Goal: Task Accomplishment & Management: Complete application form

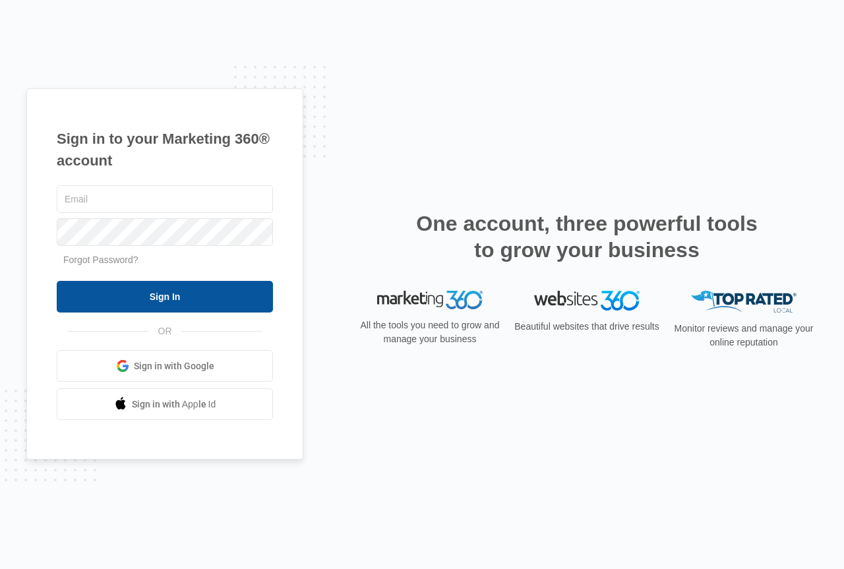
type input "[PERSON_NAME][EMAIL_ADDRESS][DOMAIN_NAME]"
click at [152, 299] on input "Sign In" at bounding box center [165, 297] width 216 height 32
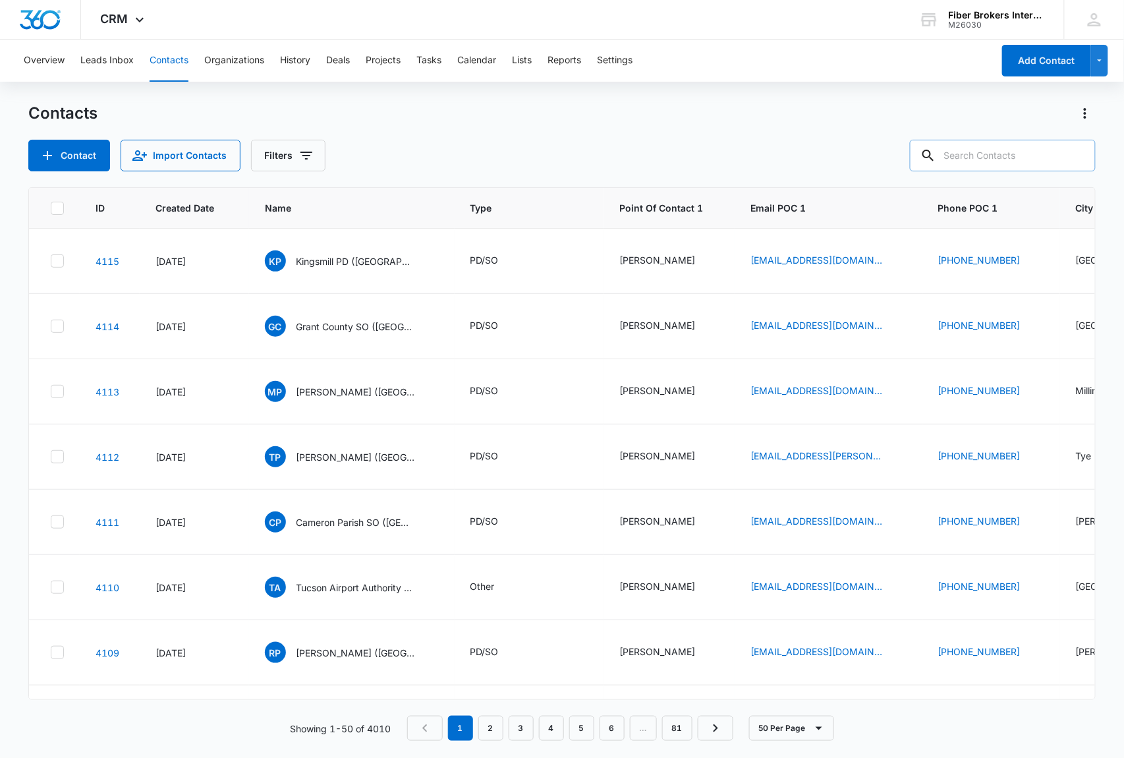
click at [981, 153] on input "text" at bounding box center [1003, 156] width 186 height 32
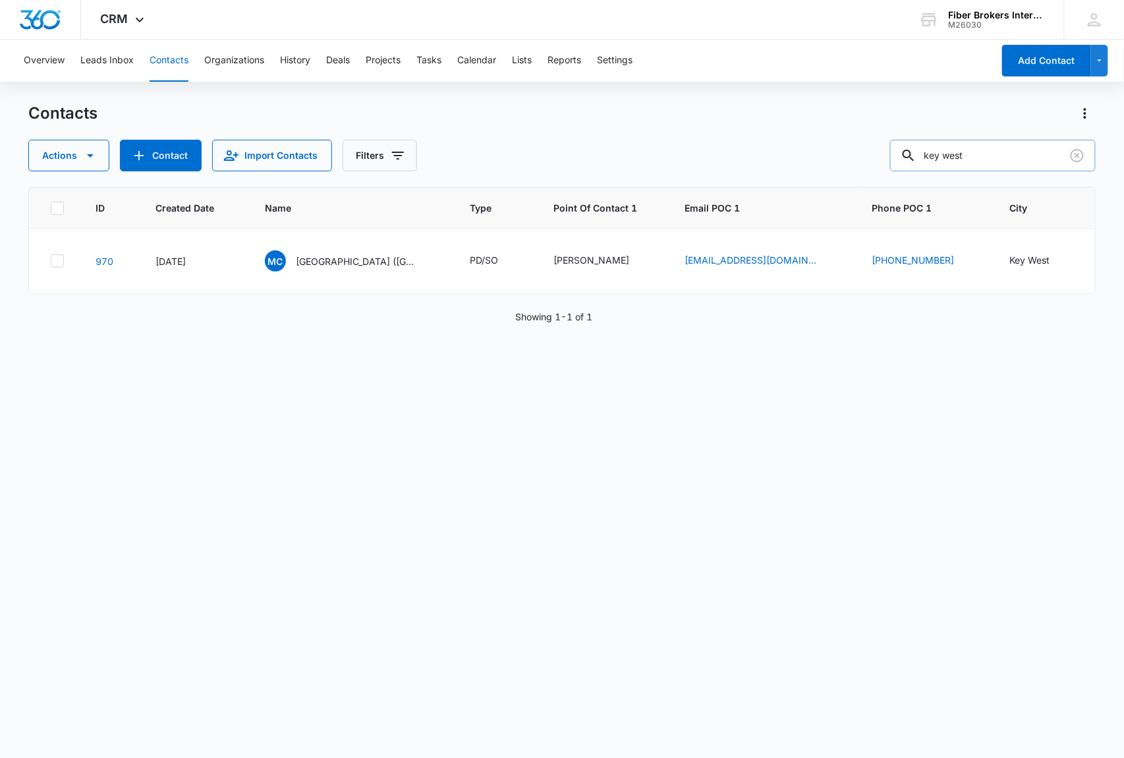
drag, startPoint x: 997, startPoint y: 156, endPoint x: 932, endPoint y: 154, distance: 64.6
click at [932, 154] on input "key west" at bounding box center [993, 156] width 206 height 32
type input "hanover park"
click at [152, 154] on button "Contact" at bounding box center [161, 156] width 82 height 32
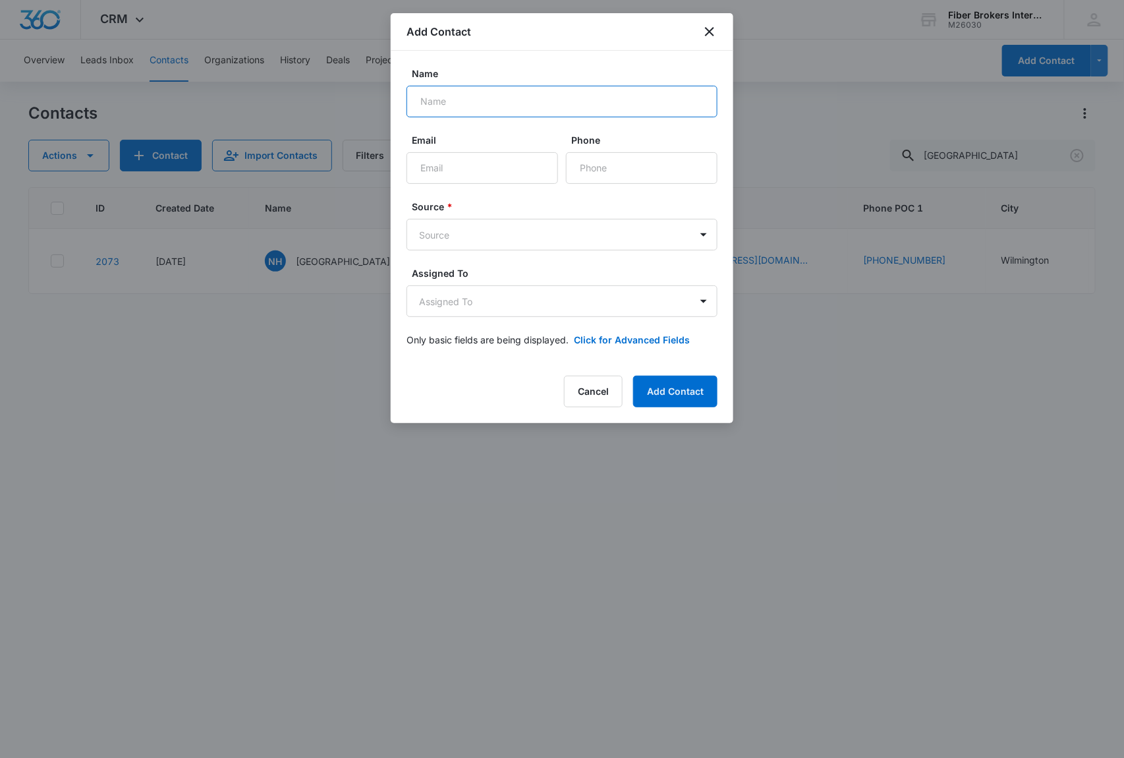
click at [423, 96] on input "Name" at bounding box center [562, 102] width 311 height 32
paste input "Hanover Park PD"
type input "Hanover Park PD (IL)"
click at [468, 233] on body "CRM Apps Reputation Websites Forms CRM Email Social Shop Payments POS Content A…" at bounding box center [562, 379] width 1124 height 758
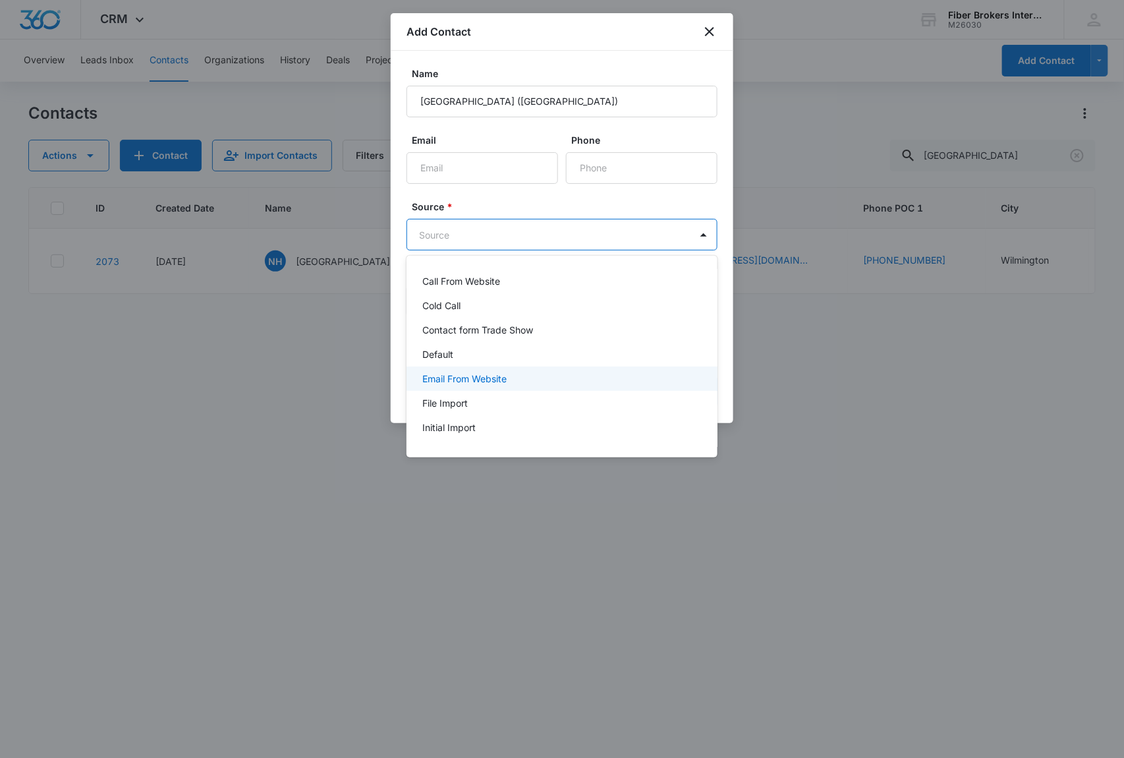
click at [472, 380] on p "Email From Website" at bounding box center [464, 379] width 84 height 14
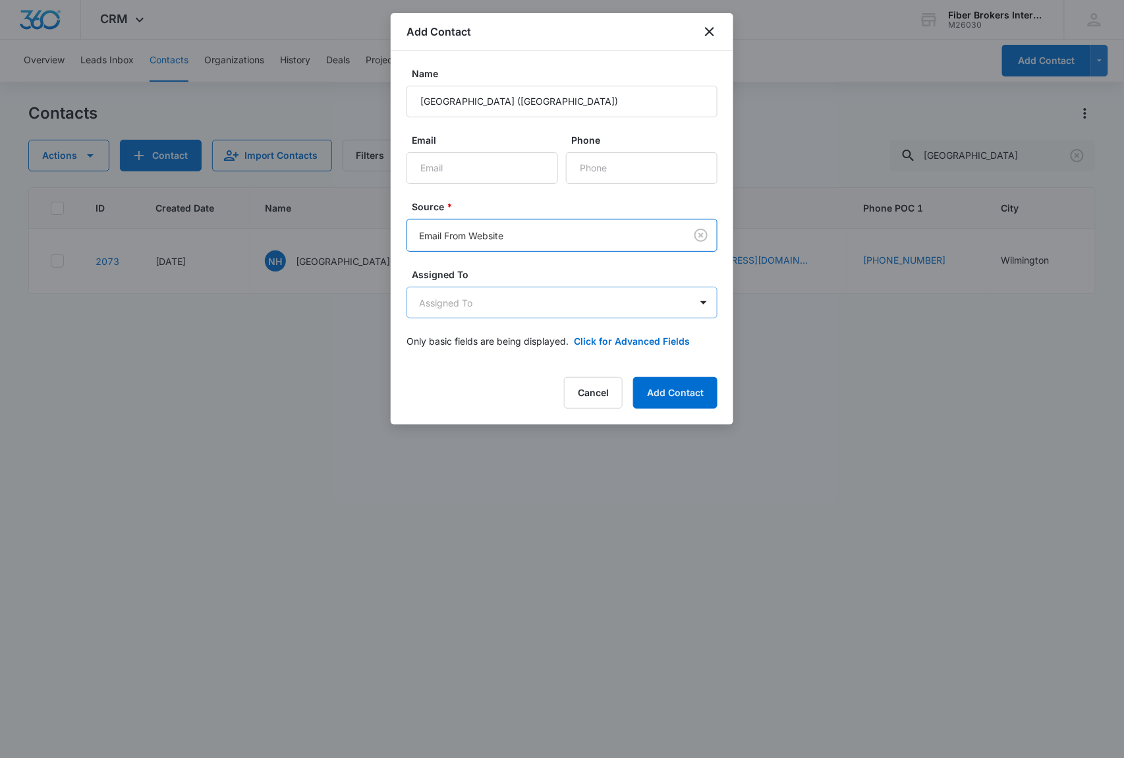
click at [462, 301] on body "CRM Apps Reputation Websites Forms CRM Email Social Shop Payments POS Content A…" at bounding box center [562, 379] width 1124 height 758
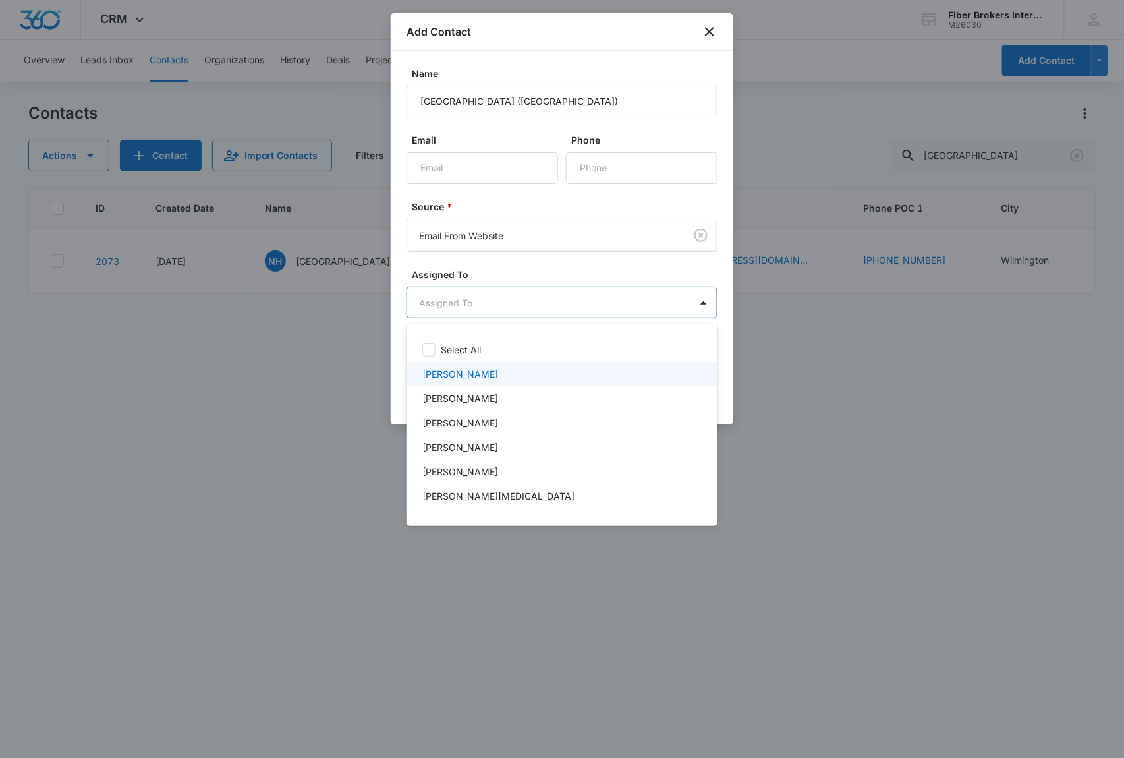
click at [456, 368] on p "Kyle Lami" at bounding box center [460, 374] width 76 height 14
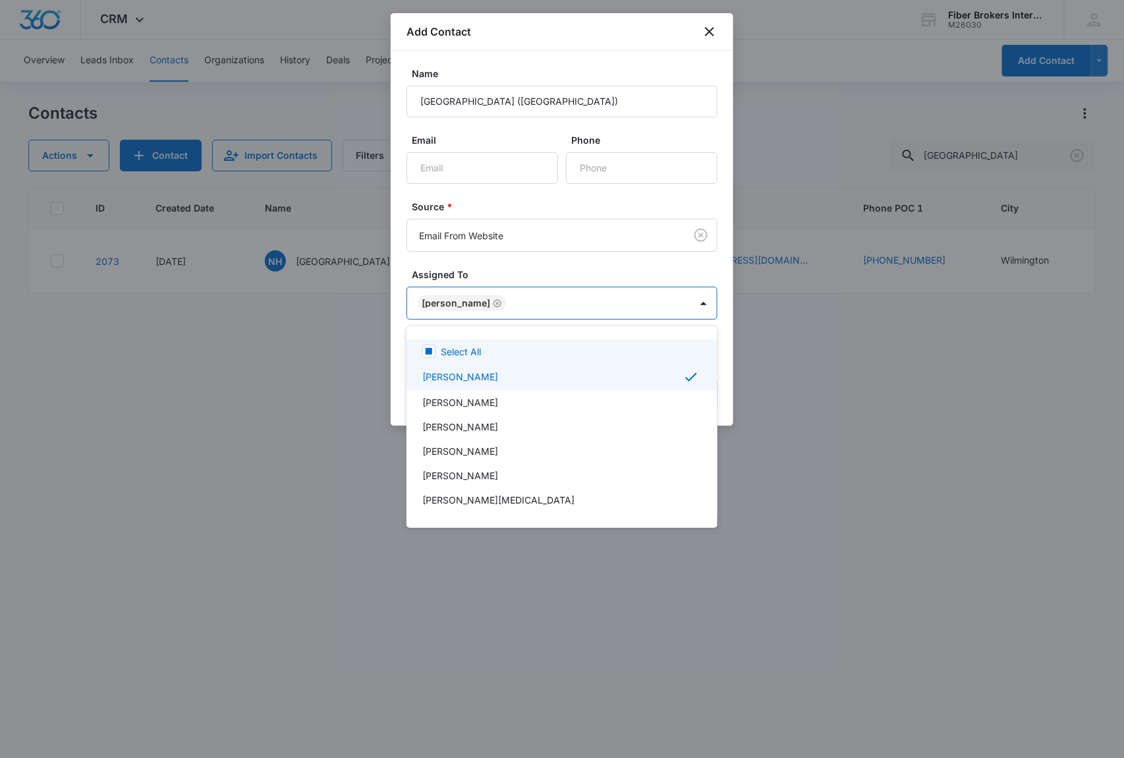
click at [486, 268] on div at bounding box center [562, 379] width 1124 height 758
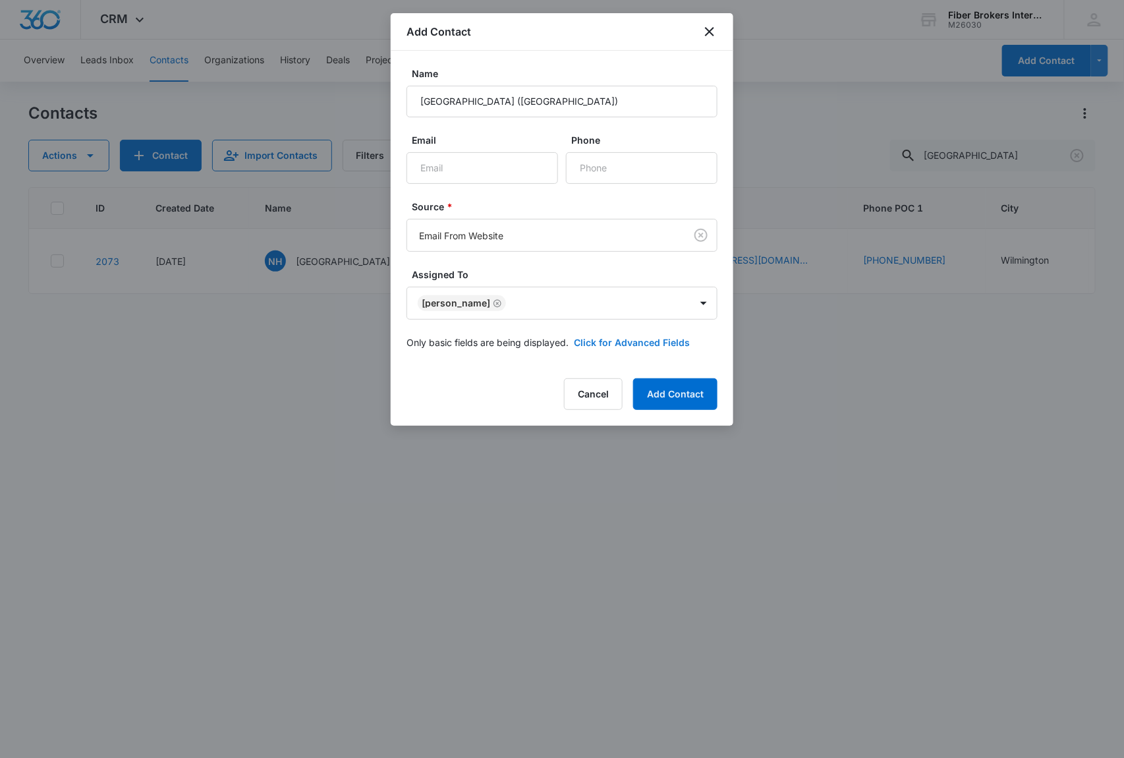
click at [624, 339] on button "Click for Advanced Fields" at bounding box center [632, 342] width 116 height 14
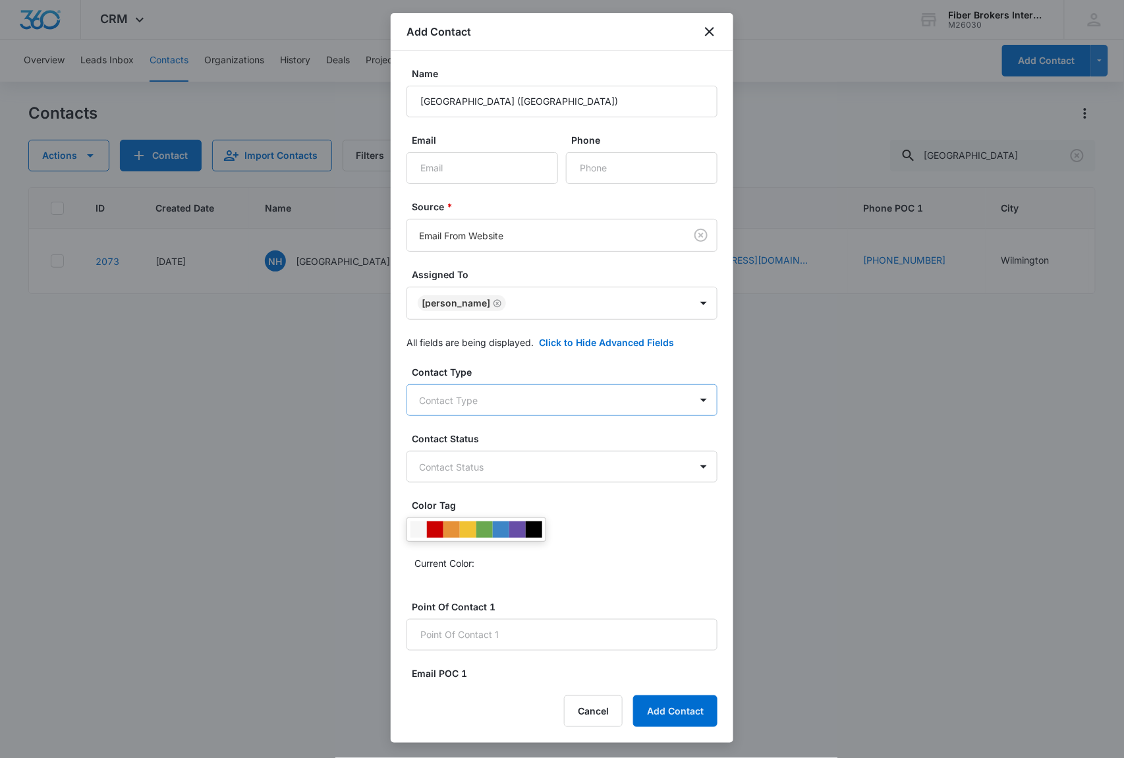
click at [454, 401] on body "CRM Apps Reputation Websites Forms CRM Email Social Shop Payments POS Content A…" at bounding box center [562, 379] width 1124 height 758
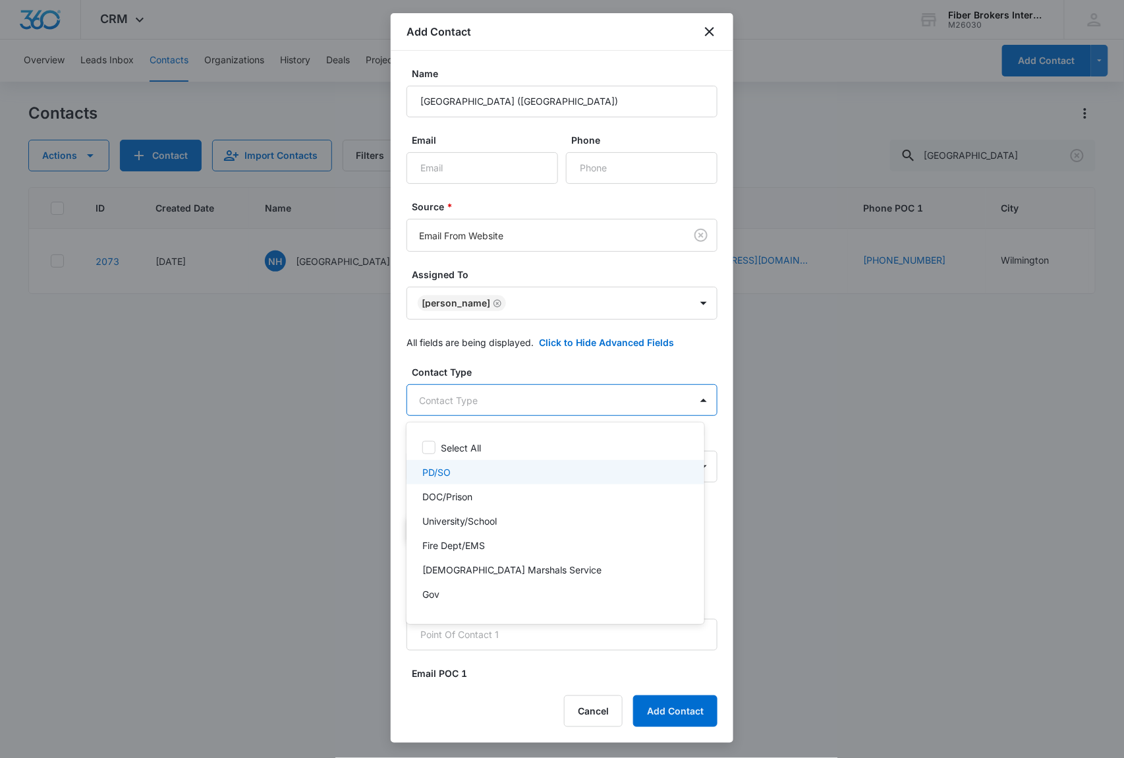
click at [454, 467] on div "PD/SO" at bounding box center [554, 472] width 264 height 14
click at [498, 367] on div at bounding box center [562, 379] width 1124 height 758
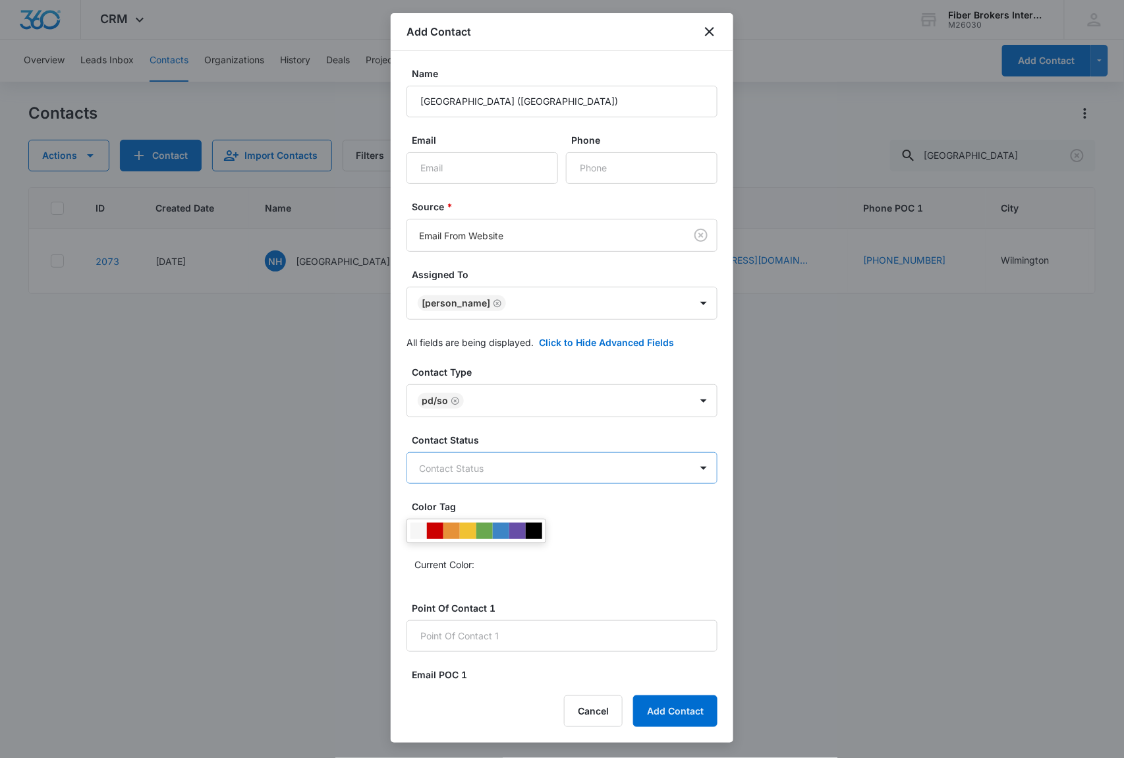
click at [478, 470] on body "CRM Apps Reputation Websites Forms CRM Email Social Shop Payments POS Content A…" at bounding box center [562, 379] width 1124 height 758
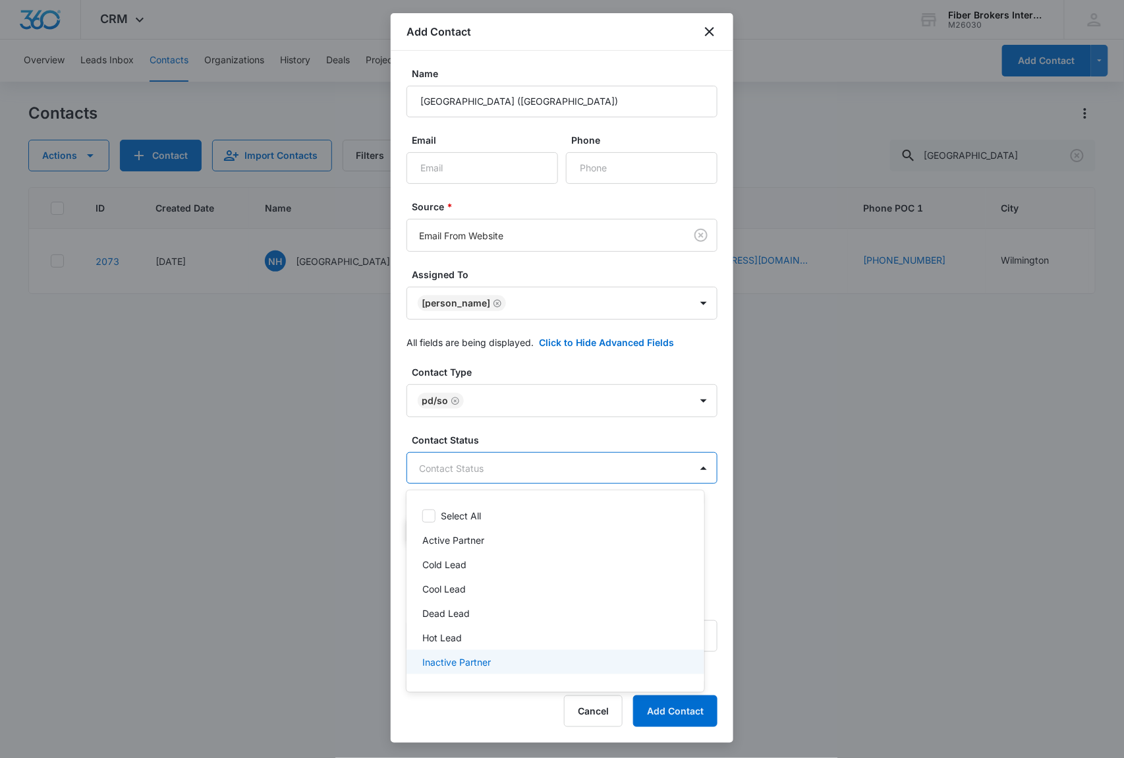
scroll to position [44, 0]
click at [448, 660] on p "Warm Lead" at bounding box center [446, 667] width 49 height 14
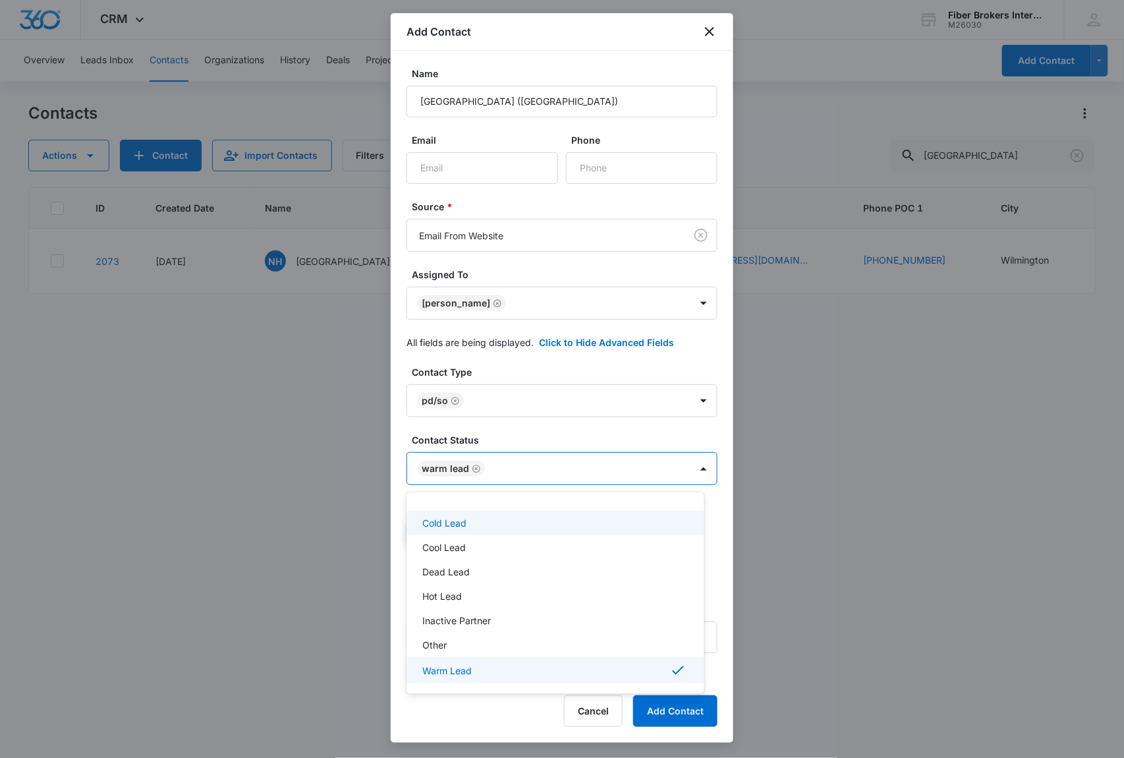
click at [499, 434] on div at bounding box center [562, 379] width 1124 height 758
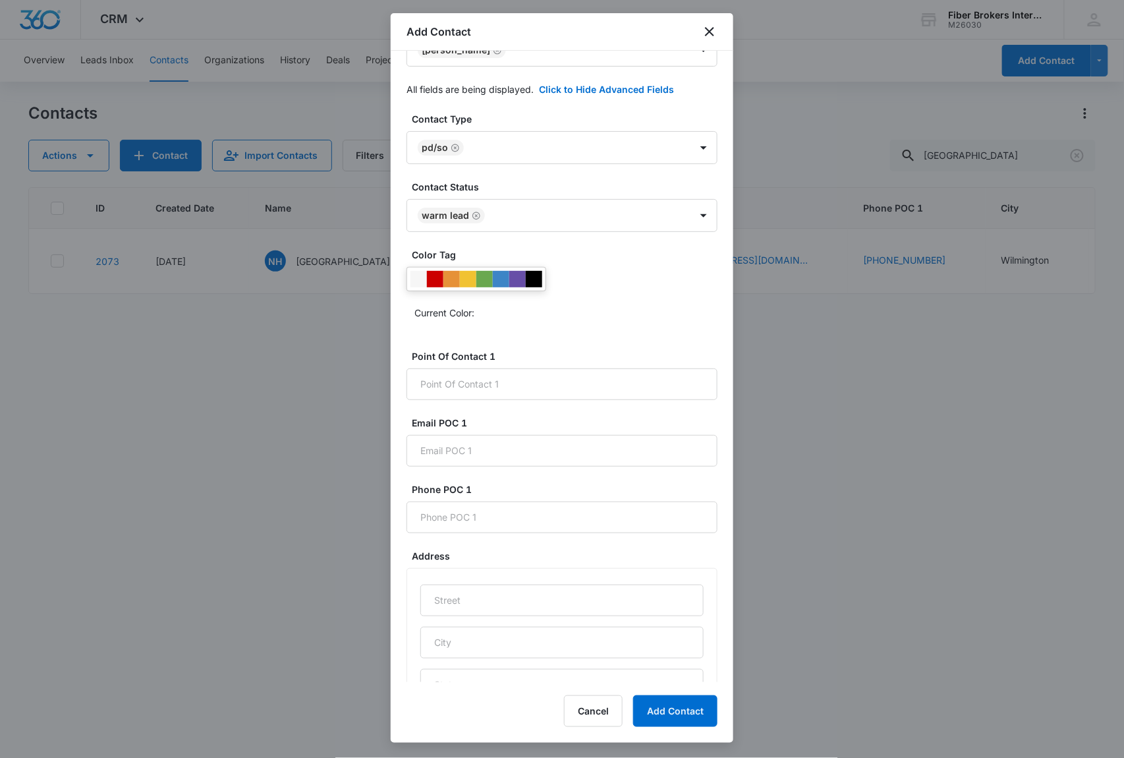
scroll to position [264, 0]
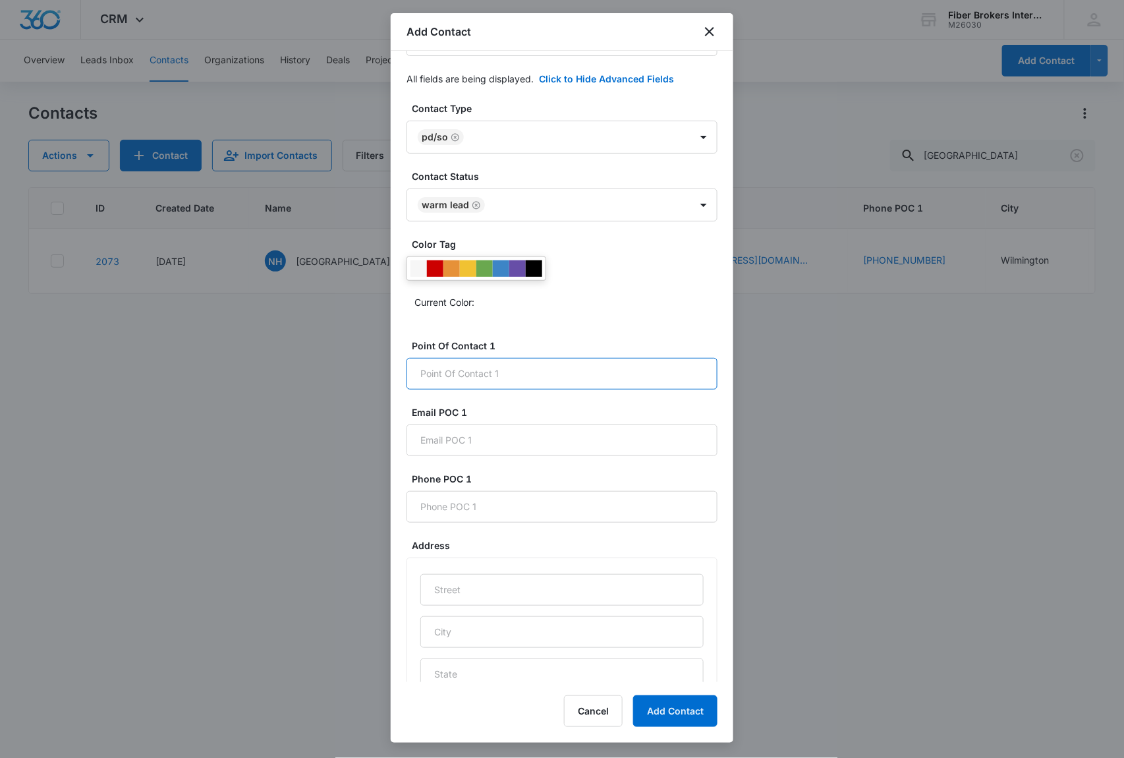
click at [468, 390] on input "Point Of Contact 1" at bounding box center [562, 374] width 311 height 32
paste input "Theodore Crawford"
type input "Theodore Crawford"
click at [428, 455] on input "Email POC 1" at bounding box center [562, 440] width 311 height 32
paste input "tcrawford@hpil.org"
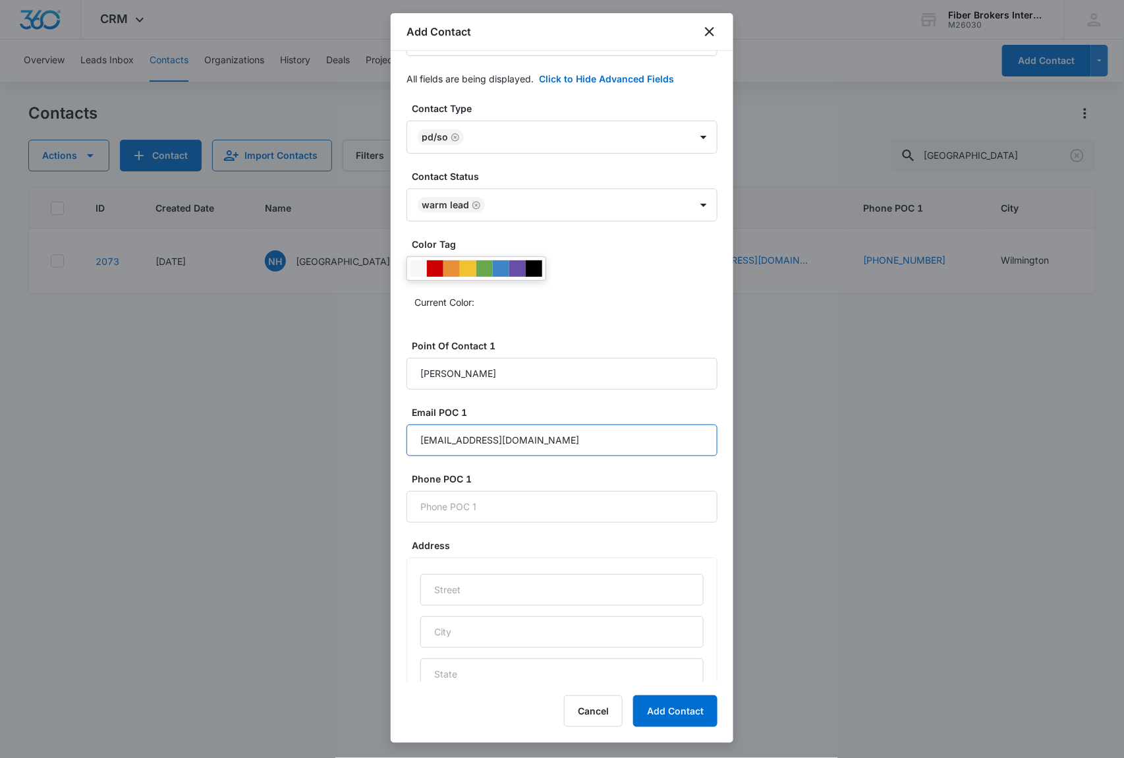
type input "tcrawford@hpil.org"
click at [430, 517] on input "Phone POC 1" at bounding box center [562, 507] width 311 height 32
paste input "(630) 823-5533"
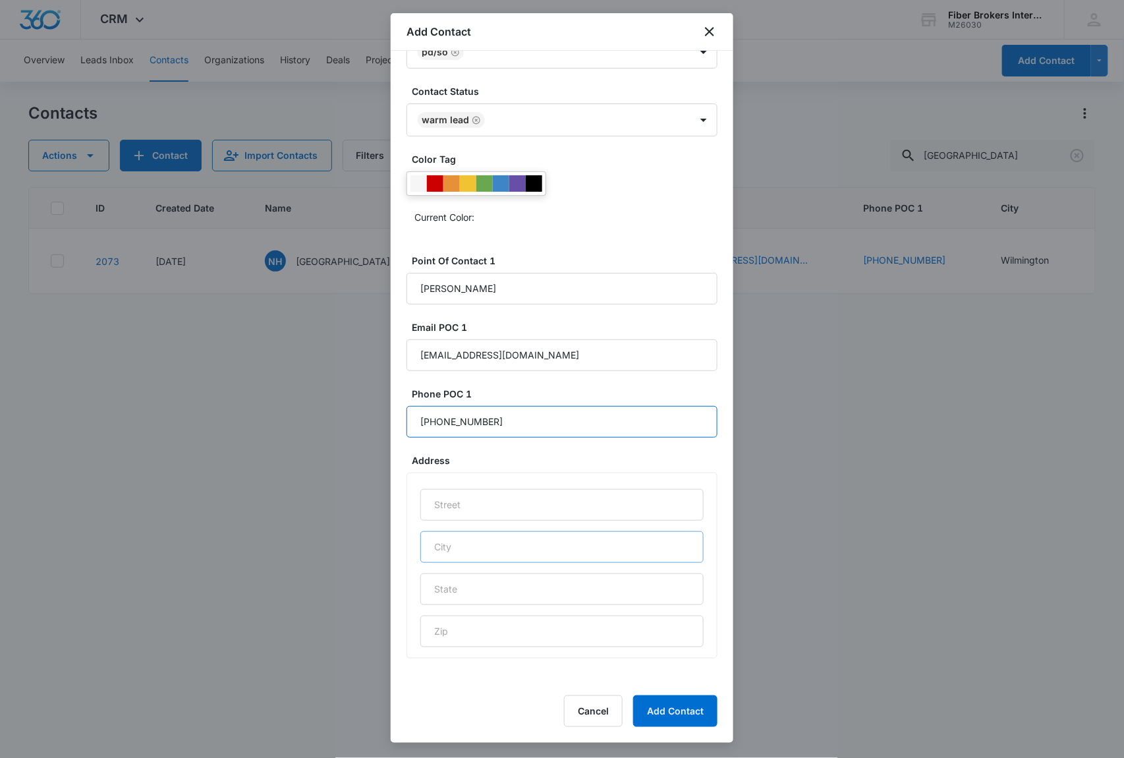
scroll to position [367, 0]
type input "(630) 823-5533"
click at [457, 504] on input "text" at bounding box center [562, 505] width 283 height 32
paste input "2011 Lake Street"
type input "2011 Lake Street"
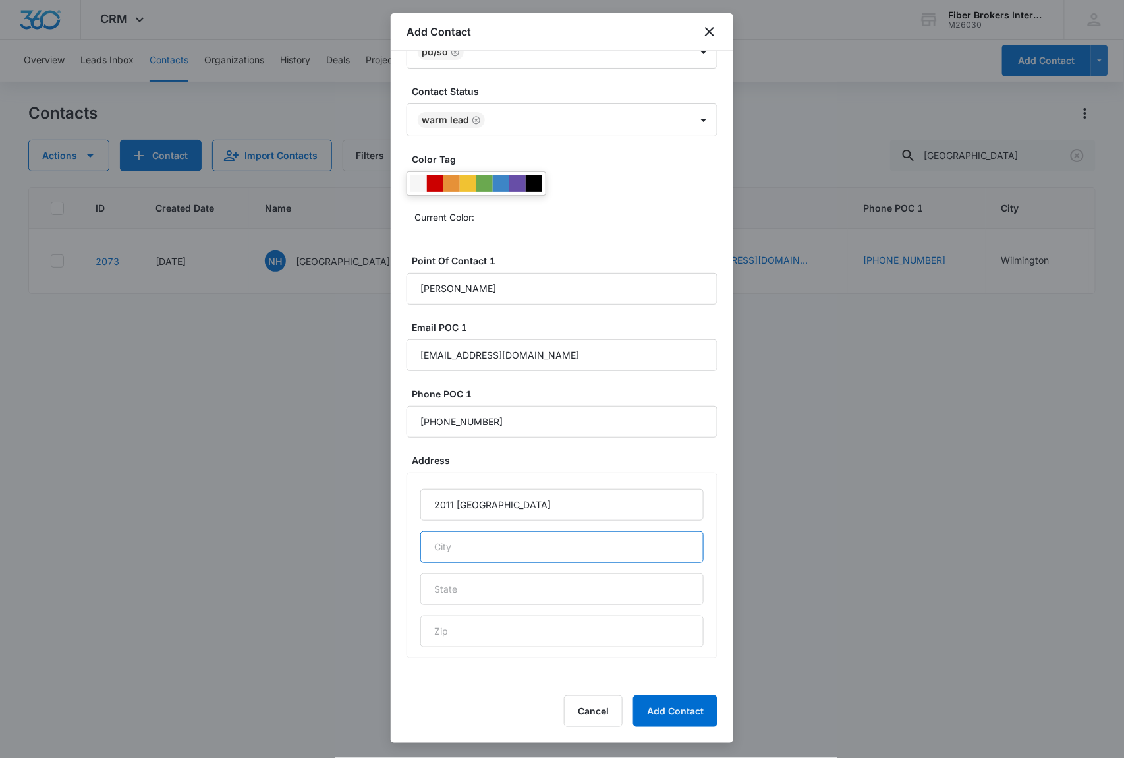
click at [472, 546] on input "text" at bounding box center [562, 547] width 283 height 32
paste input "Hanover Park, IL 60133"
drag, startPoint x: 538, startPoint y: 546, endPoint x: 509, endPoint y: 544, distance: 29.1
click at [509, 544] on input "Hanover Park, IL 60133" at bounding box center [562, 547] width 283 height 32
type input "Hanover Park, IL"
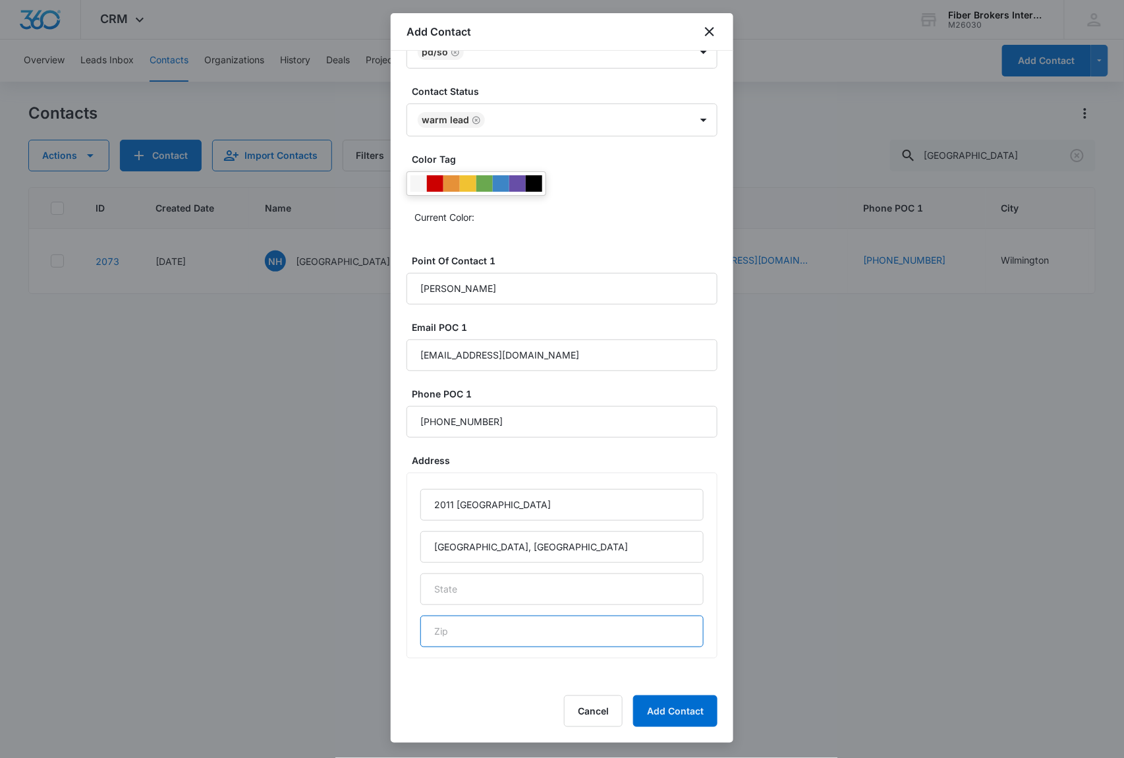
click at [483, 634] on input "text" at bounding box center [562, 632] width 283 height 32
paste input "60133"
type input "60133"
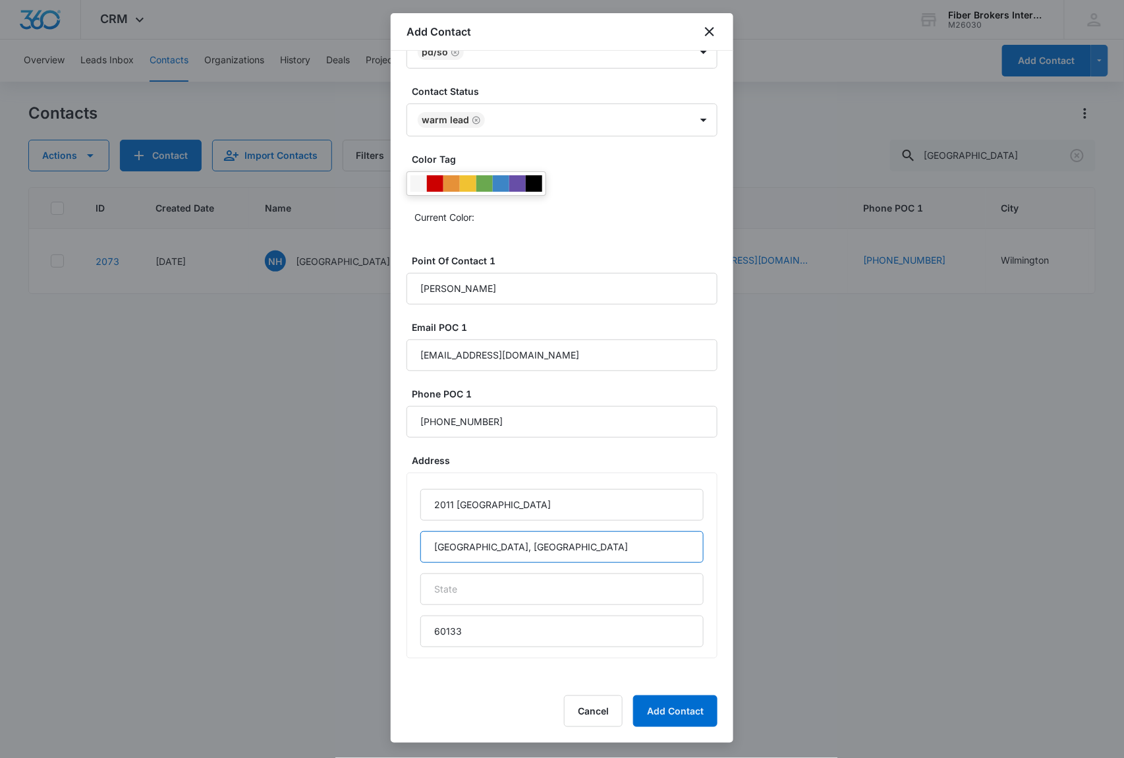
drag, startPoint x: 507, startPoint y: 546, endPoint x: 500, endPoint y: 540, distance: 9.4
click at [500, 540] on input "Hanover Park, IL" at bounding box center [562, 547] width 283 height 32
type input "Hanover Park,"
click at [486, 586] on input "text" at bounding box center [562, 589] width 283 height 32
paste input "IL"
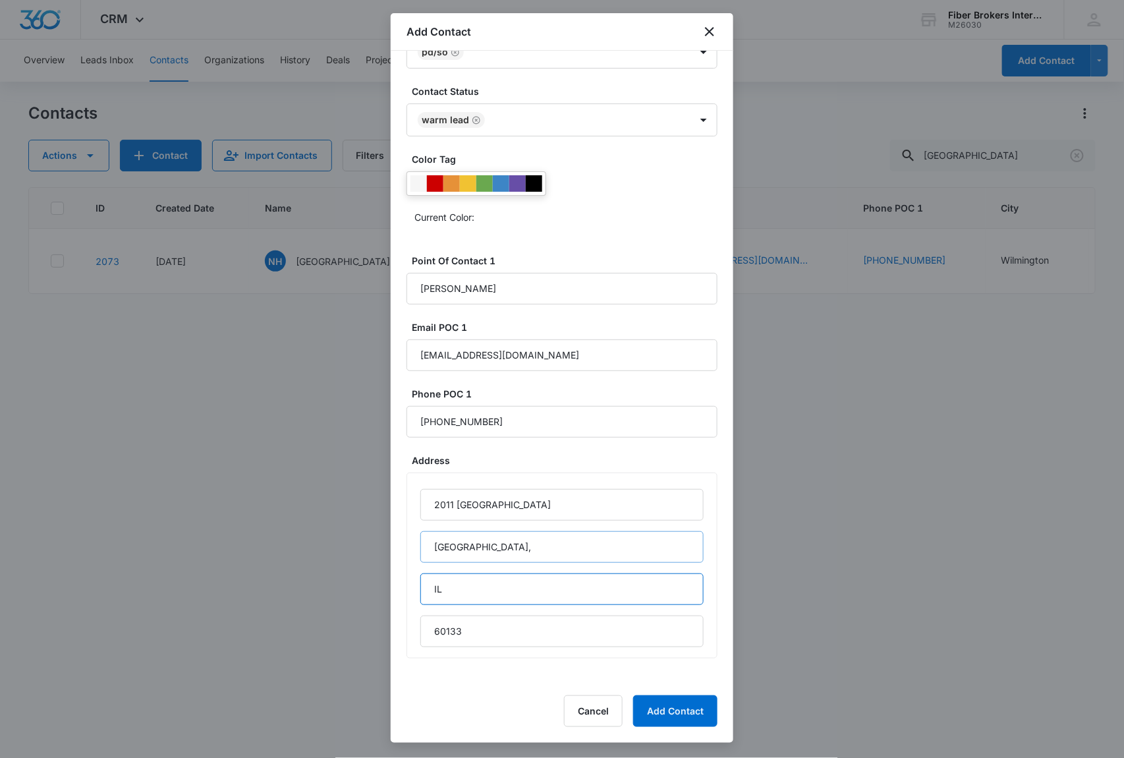
type input "IL"
click at [536, 544] on input "Hanover Park," at bounding box center [562, 547] width 283 height 32
type input "Hanover Park"
click at [688, 717] on button "Add Contact" at bounding box center [675, 711] width 84 height 32
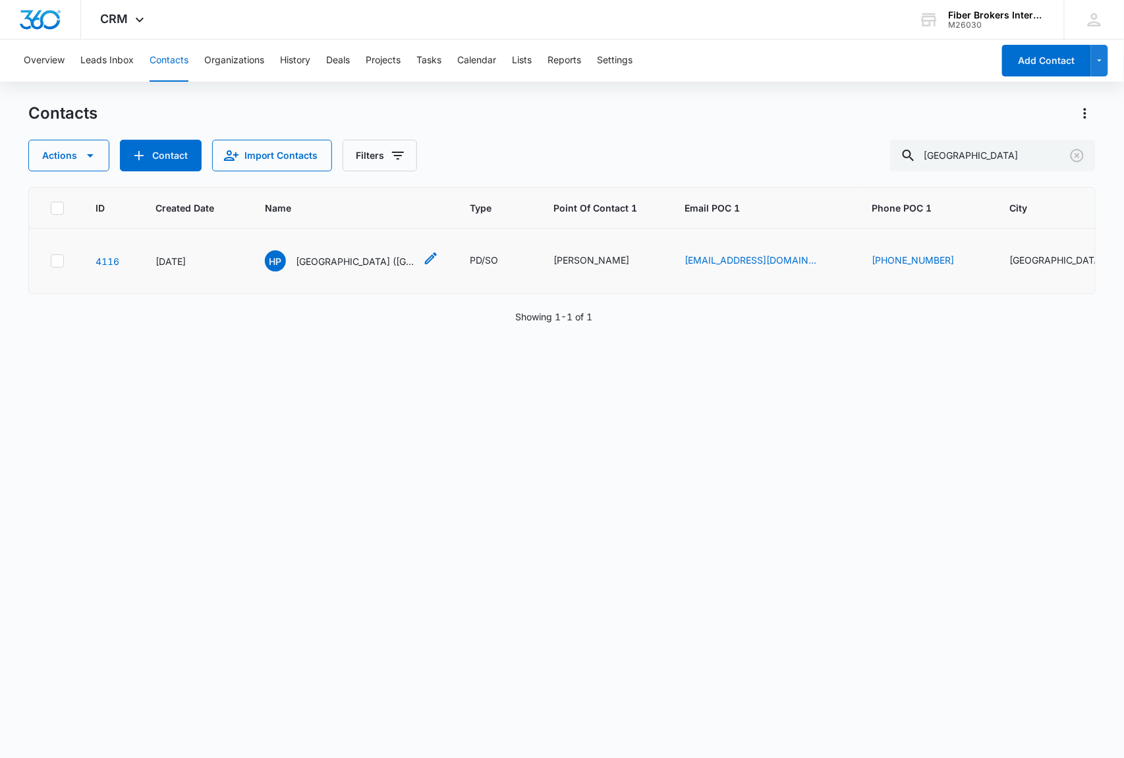
click at [423, 256] on icon "Name - Hanover Park PD (IL) - Select to Edit Field" at bounding box center [431, 258] width 16 height 16
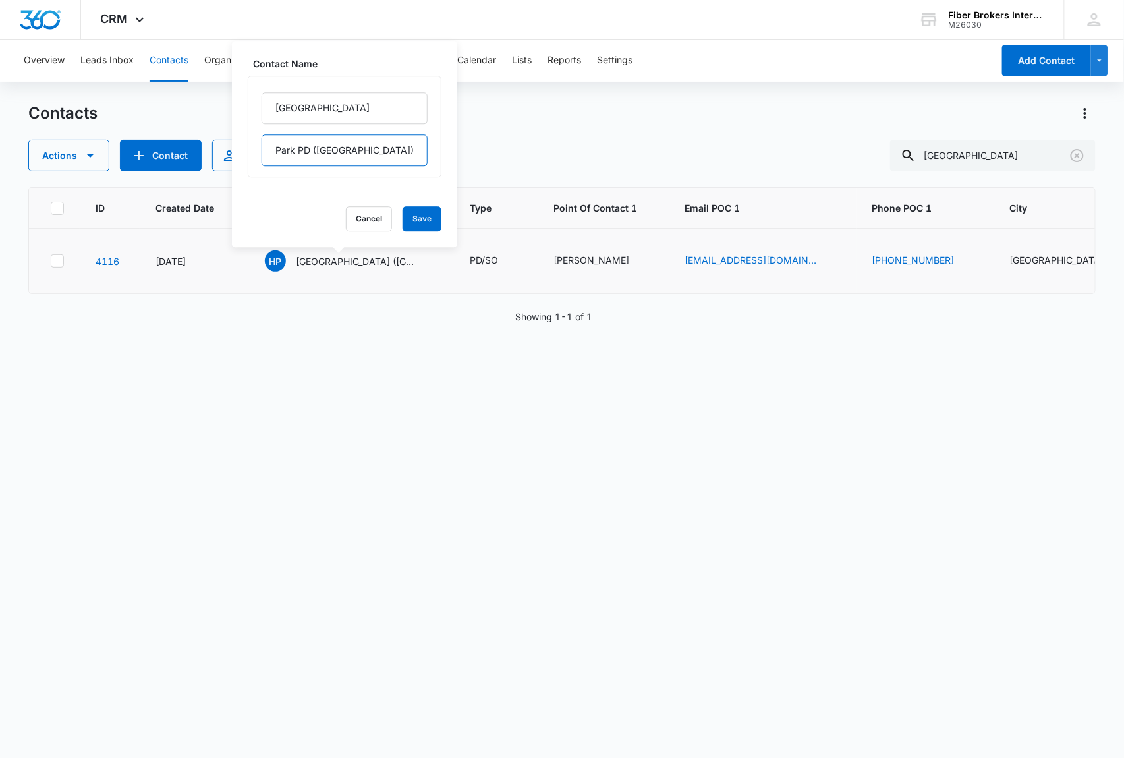
drag, startPoint x: 354, startPoint y: 146, endPoint x: 266, endPoint y: 150, distance: 87.8
click at [266, 150] on input "Park PD (IL)" at bounding box center [345, 150] width 166 height 32
click at [357, 101] on input "Hanover" at bounding box center [345, 108] width 166 height 32
paste input "Park PD (IL)"
type input "Hanover Park PD (IL)"
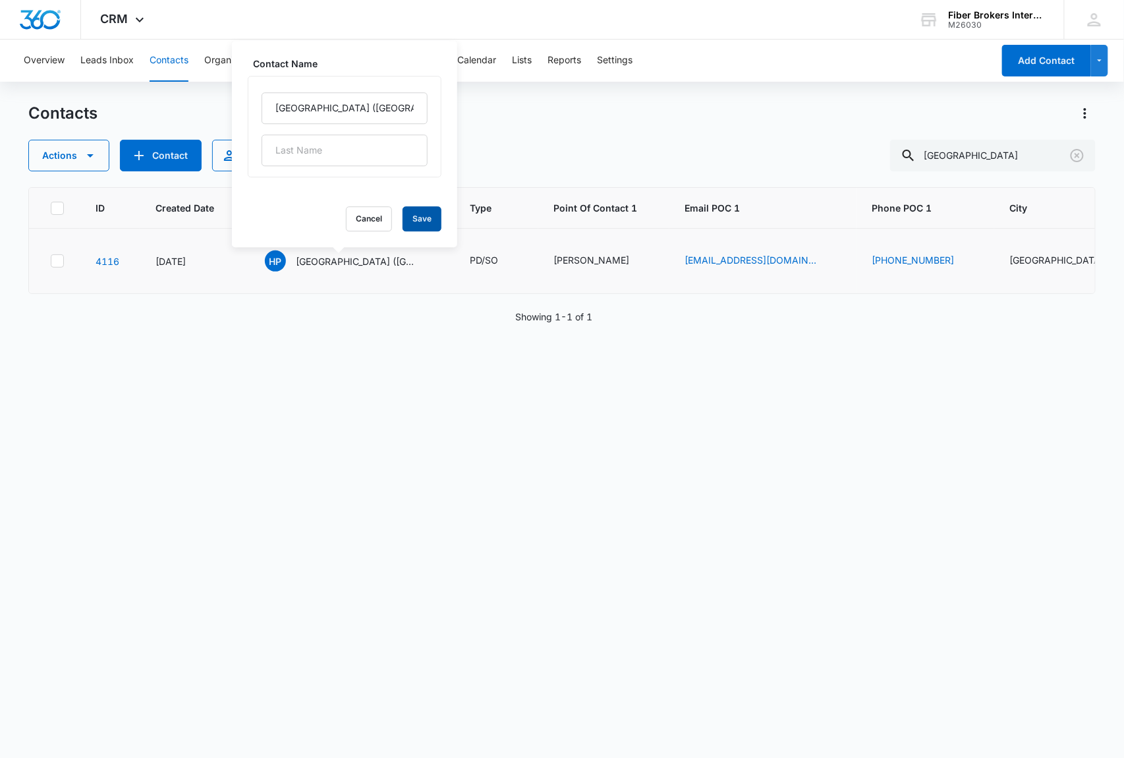
click at [413, 220] on button "Save" at bounding box center [422, 218] width 39 height 25
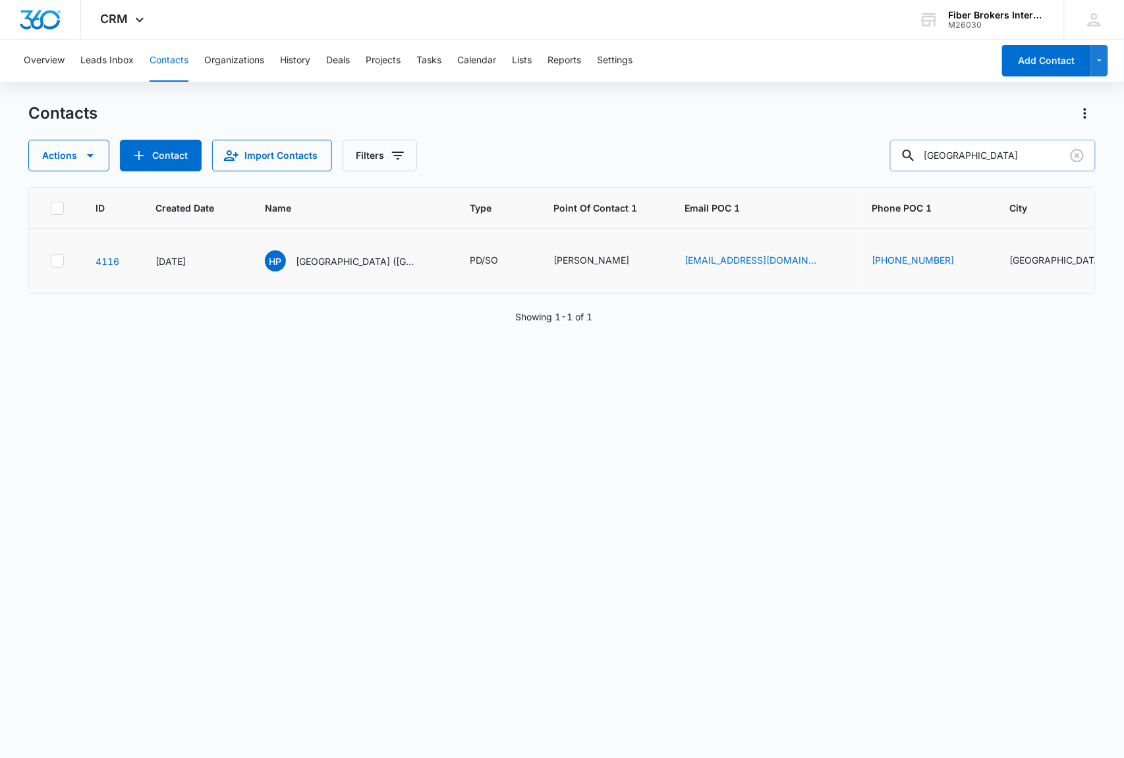
click at [1003, 156] on input "hanover park" at bounding box center [993, 156] width 206 height 32
drag, startPoint x: 1003, startPoint y: 156, endPoint x: 973, endPoint y: 150, distance: 30.8
click at [973, 150] on input "hanover par" at bounding box center [993, 156] width 206 height 32
type input "hanover"
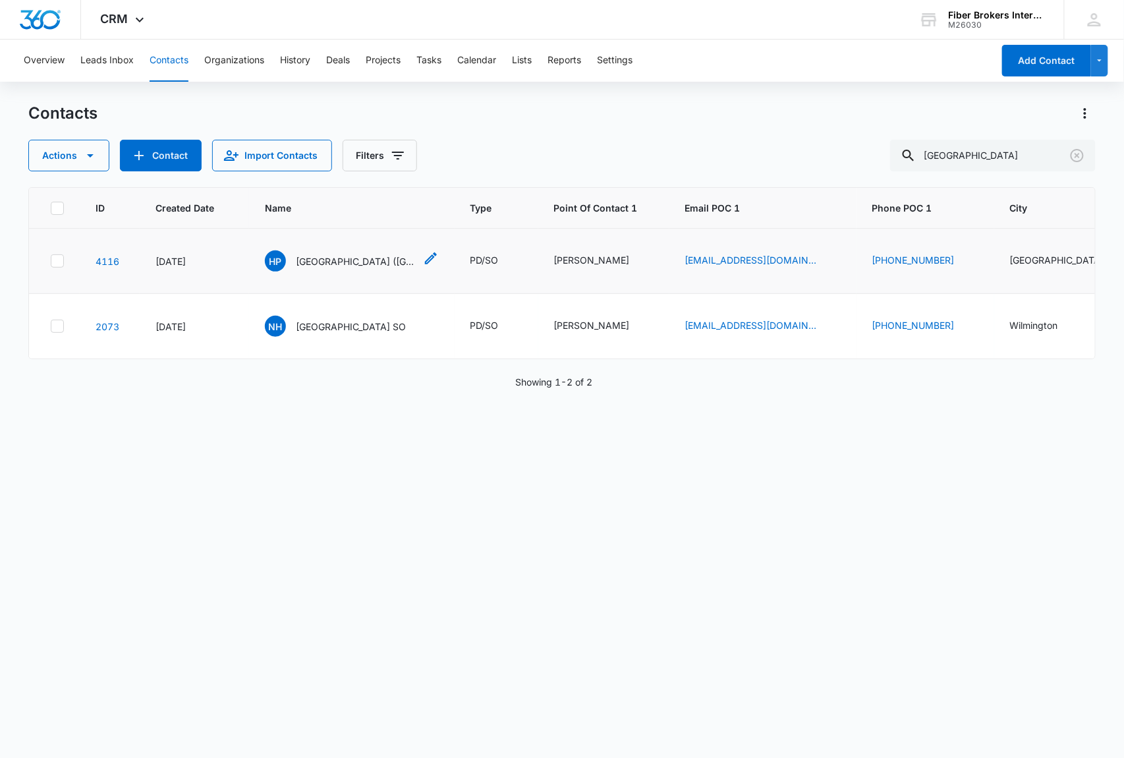
click at [423, 256] on icon "Name - Hanover Park PD (IL) - Select to Edit Field" at bounding box center [431, 258] width 16 height 16
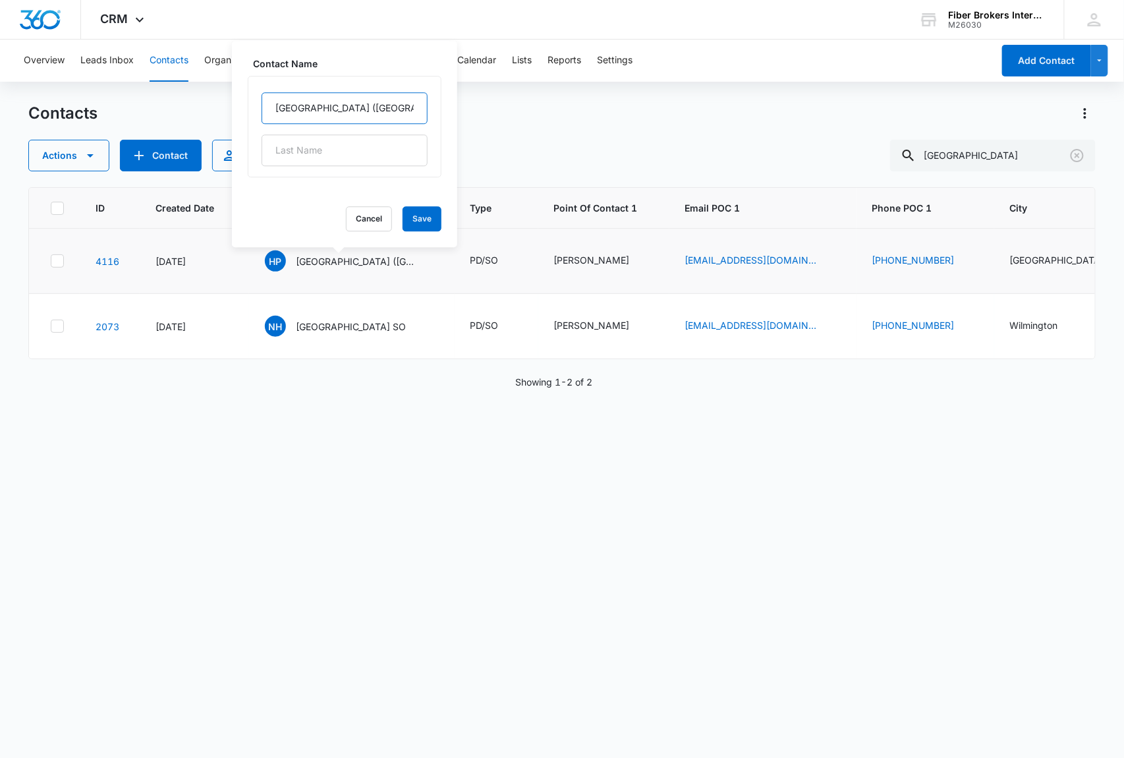
drag, startPoint x: 384, startPoint y: 107, endPoint x: 247, endPoint y: 103, distance: 137.1
click at [247, 103] on div "Contact Name Hanover Park PD (IL) Cancel Save" at bounding box center [344, 144] width 225 height 206
click at [346, 221] on button "Cancel" at bounding box center [369, 218] width 46 height 25
